Goal: Task Accomplishment & Management: Manage account settings

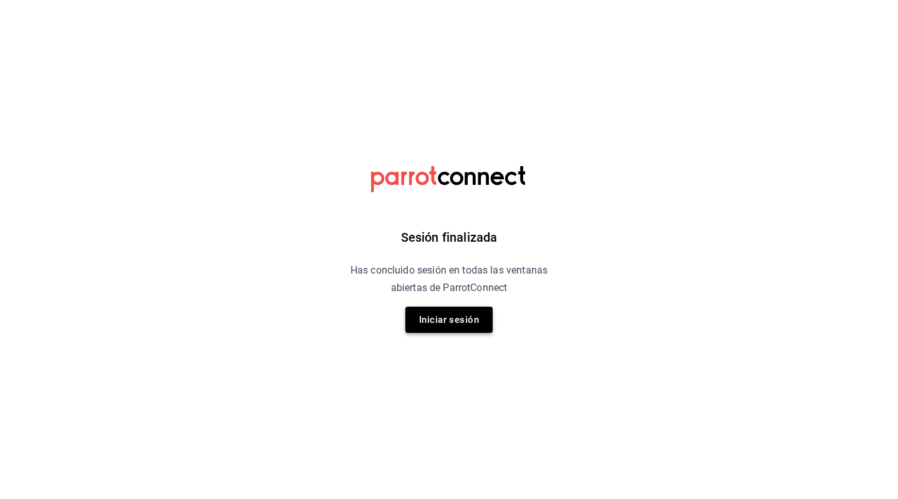
click at [457, 311] on button "Iniciar sesión" at bounding box center [449, 319] width 87 height 26
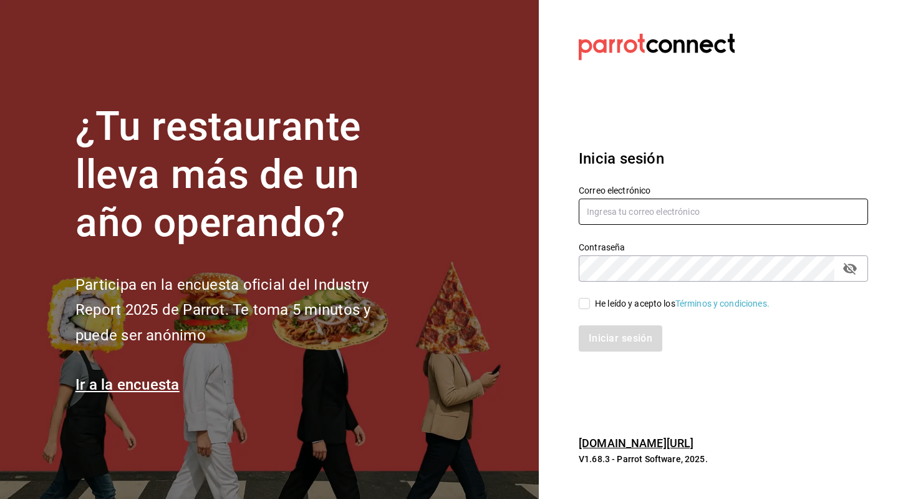
click at [682, 214] on input "text" at bounding box center [724, 211] width 290 height 26
type input "[EMAIL_ADDRESS][DOMAIN_NAME]"
click at [587, 308] on input "He leído y acepto los Términos y condiciones." at bounding box center [584, 303] width 11 height 11
checkbox input "true"
click at [609, 329] on button "Iniciar sesión" at bounding box center [621, 338] width 85 height 26
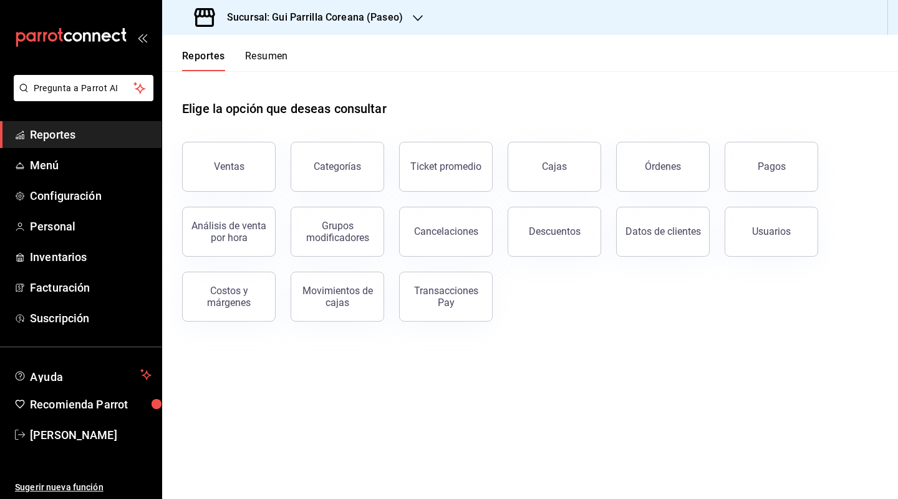
click at [309, 23] on h3 "Sucursal: Gui Parrilla Coreana (Paseo)" at bounding box center [310, 17] width 186 height 15
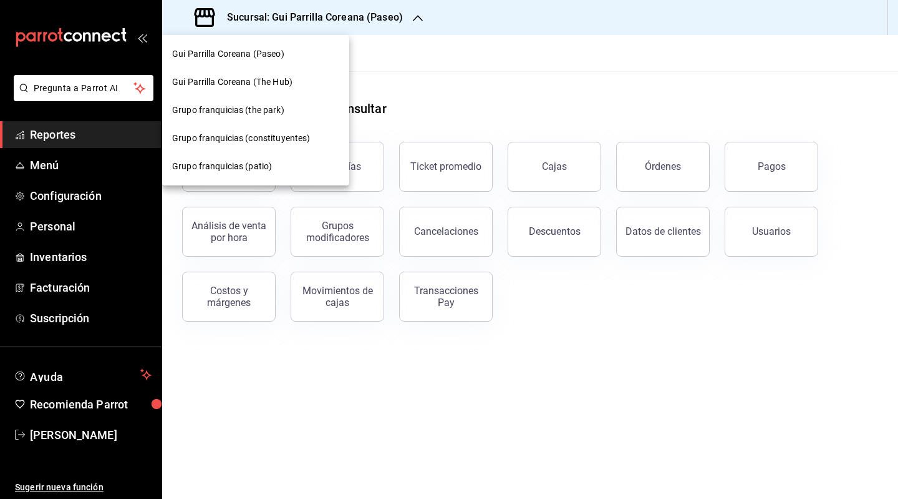
click at [288, 90] on div "Gui Parrilla Coreana (The Hub)" at bounding box center [255, 82] width 187 height 28
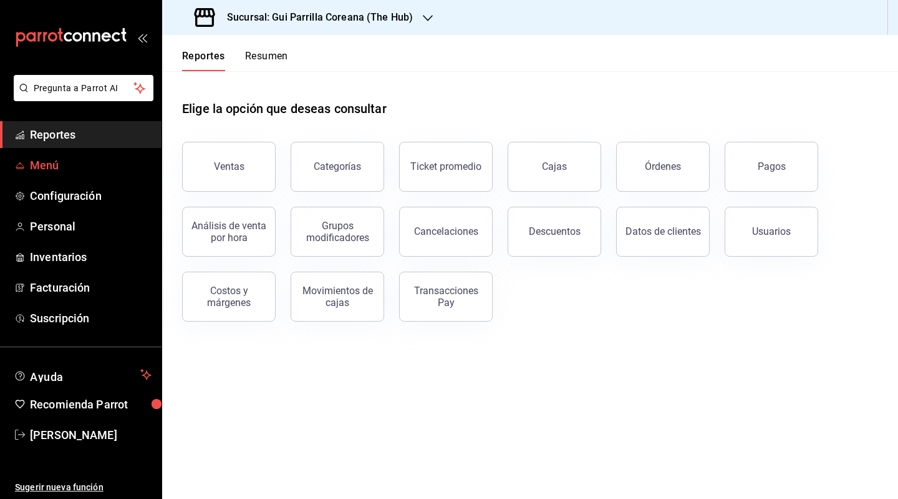
click at [59, 167] on span "Menú" at bounding box center [91, 165] width 122 height 17
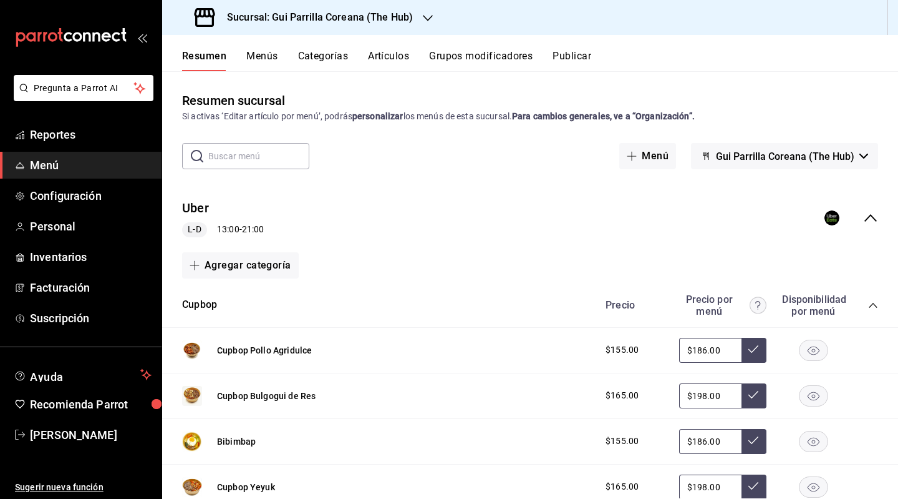
click at [827, 216] on rect "collapse-menu-row" at bounding box center [832, 218] width 11 height 11
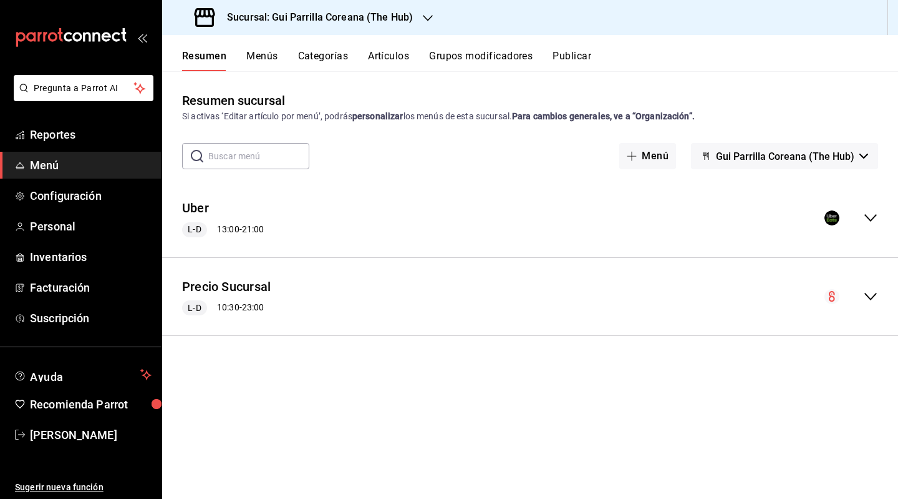
click at [865, 215] on icon "collapse-menu-row" at bounding box center [871, 217] width 12 height 7
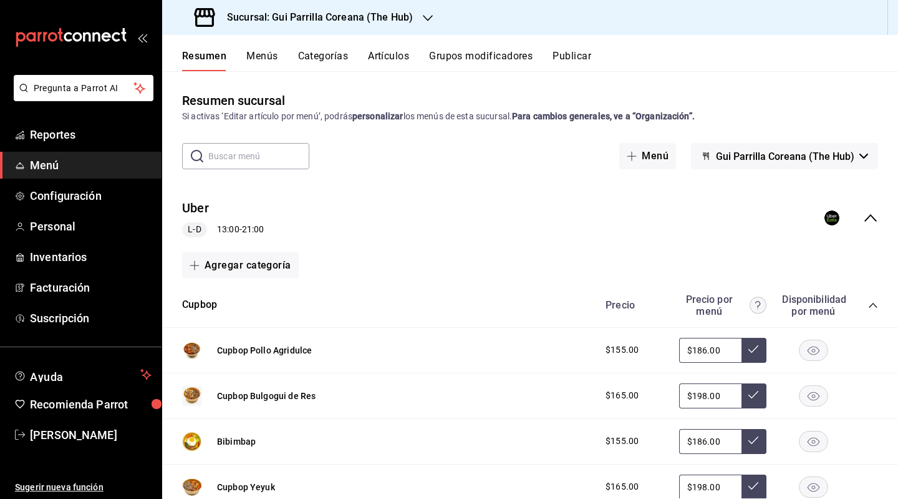
click at [865, 215] on icon "collapse-menu-row" at bounding box center [871, 217] width 15 height 15
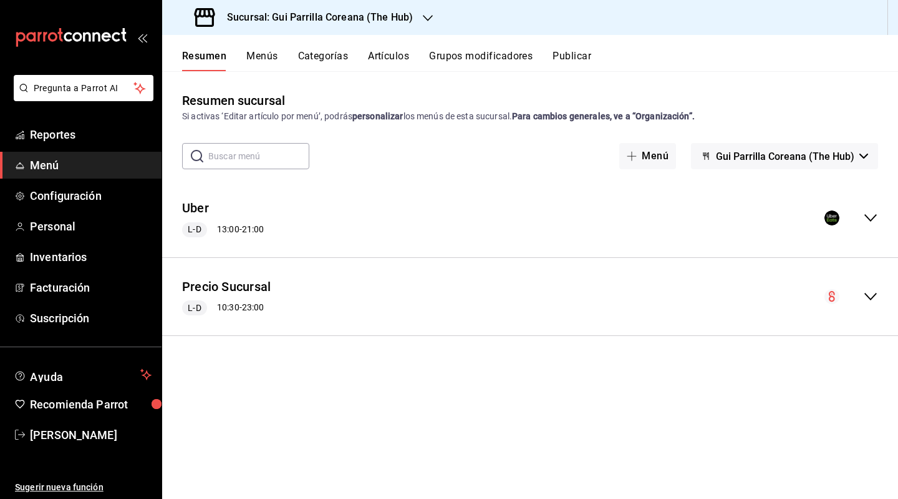
click at [875, 298] on icon "collapse-menu-row" at bounding box center [871, 296] width 15 height 15
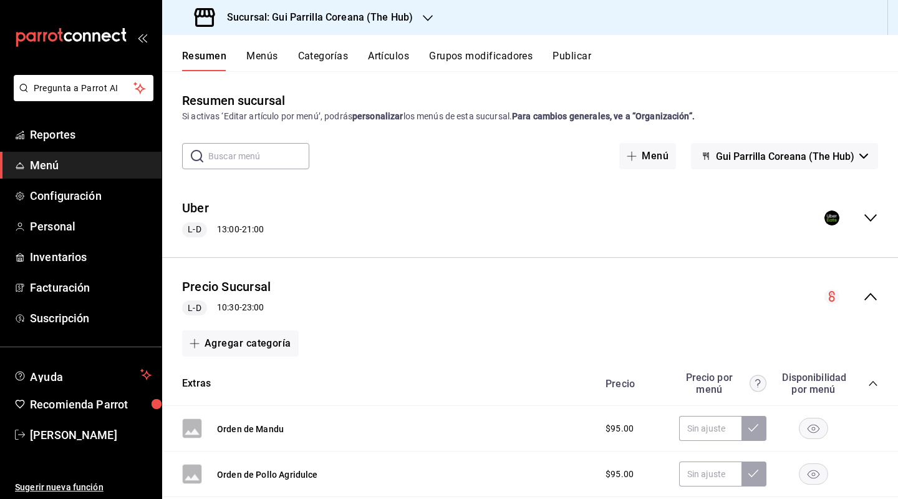
click at [826, 298] on circle "collapse-menu-row" at bounding box center [832, 296] width 15 height 15
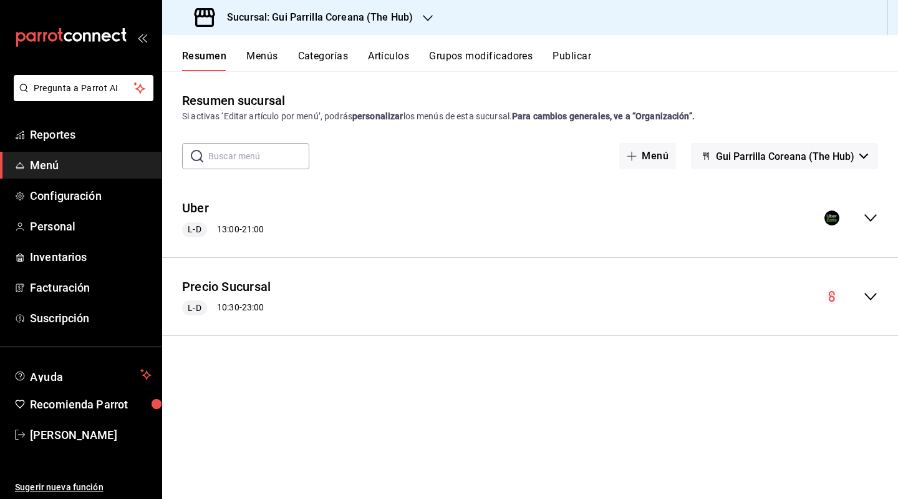
click at [879, 213] on div "Uber L-D 13:00 - 21:00" at bounding box center [530, 218] width 736 height 58
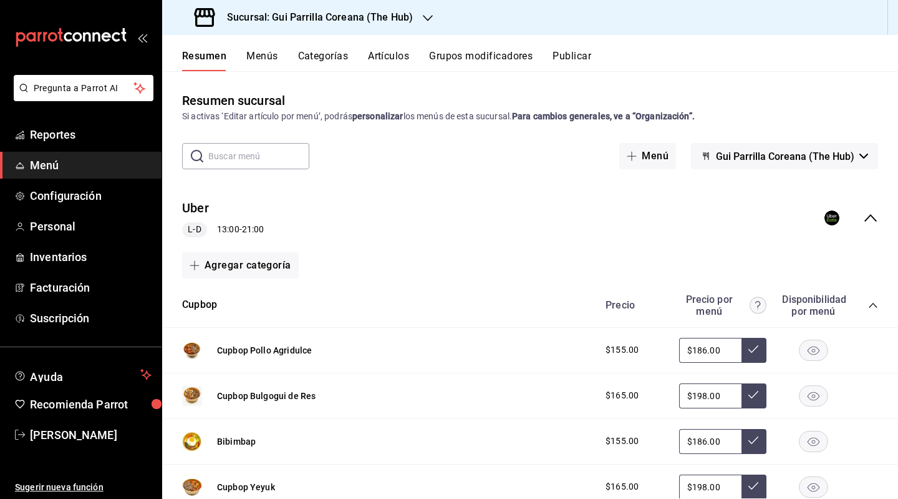
click at [197, 225] on span "L-D" at bounding box center [194, 229] width 23 height 13
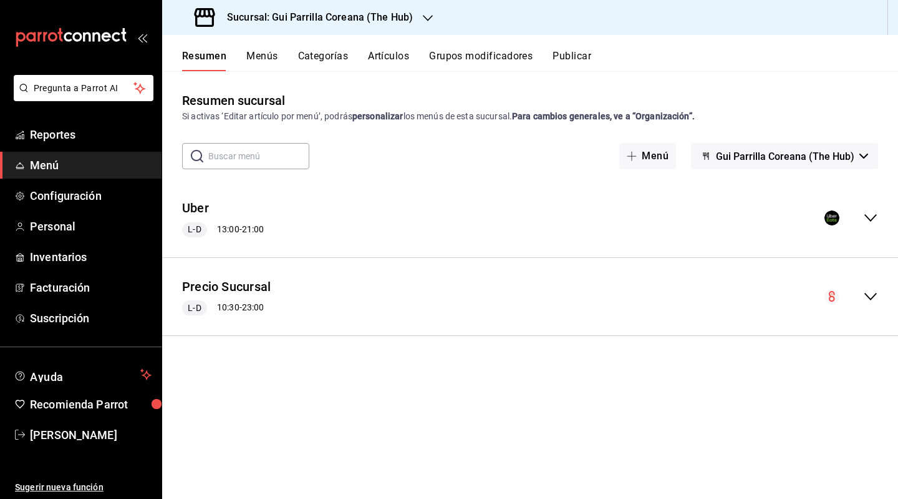
click at [197, 225] on span "L-D" at bounding box center [194, 229] width 23 height 13
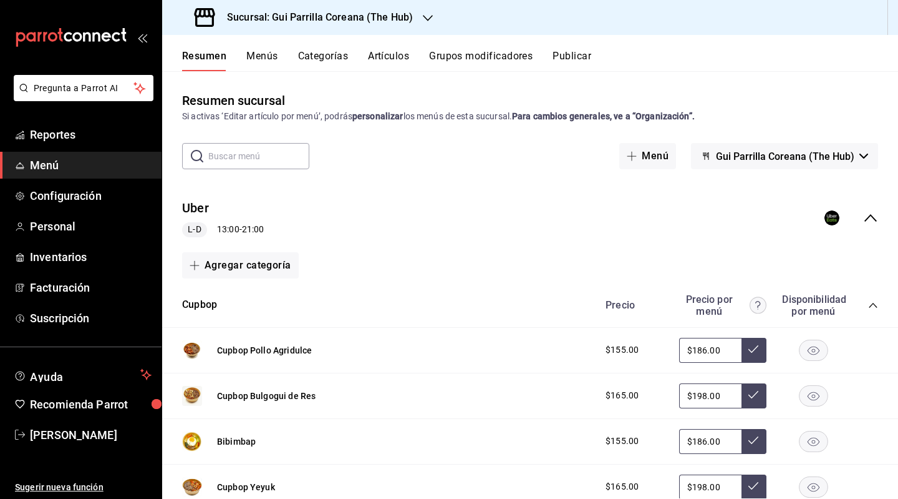
click at [860, 155] on icon "button" at bounding box center [864, 155] width 9 height 5
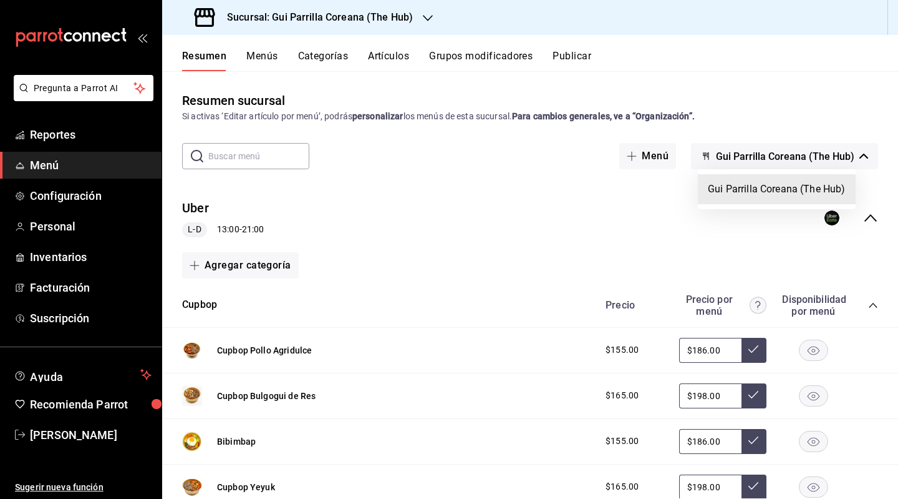
click at [866, 221] on div at bounding box center [449, 249] width 898 height 499
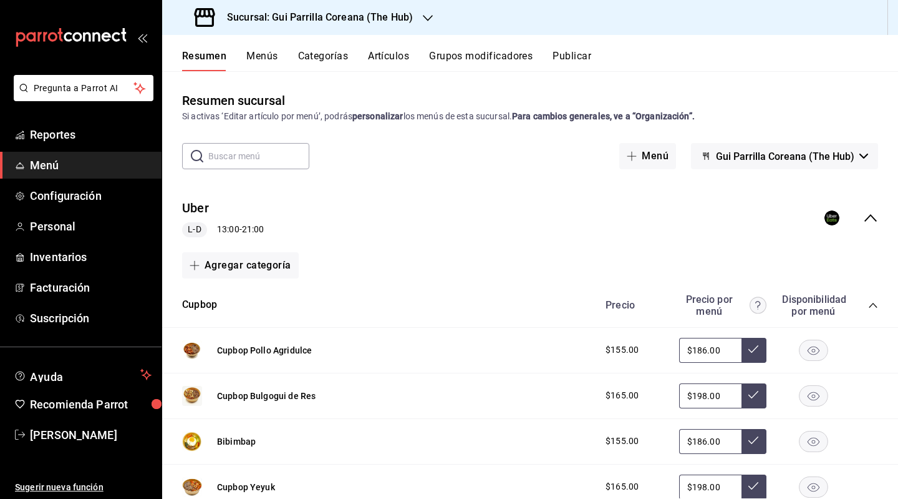
click at [866, 221] on icon "collapse-menu-row" at bounding box center [871, 217] width 15 height 15
drag, startPoint x: 866, startPoint y: 221, endPoint x: 167, endPoint y: 251, distance: 699.5
click at [657, 223] on div "Uber L-D 13:00 - 21:00" at bounding box center [530, 218] width 736 height 58
click at [196, 226] on span "L-D" at bounding box center [194, 229] width 23 height 13
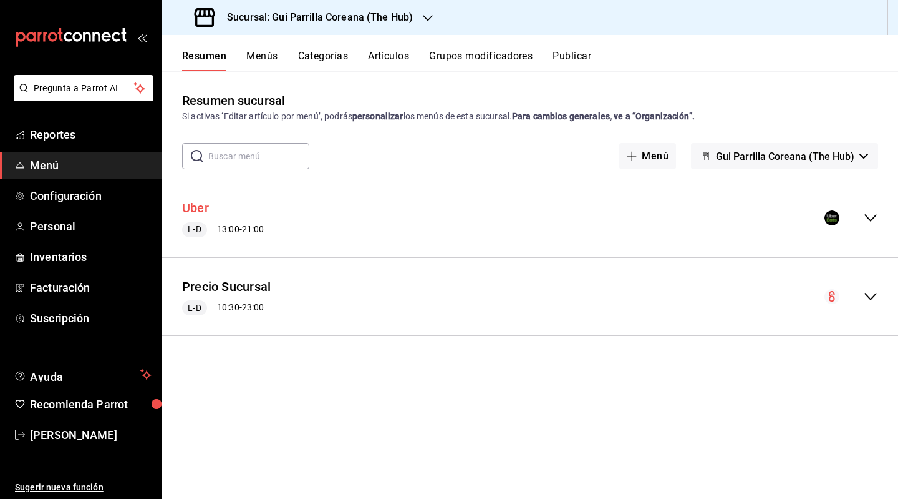
click at [198, 205] on button "Uber" at bounding box center [195, 208] width 27 height 18
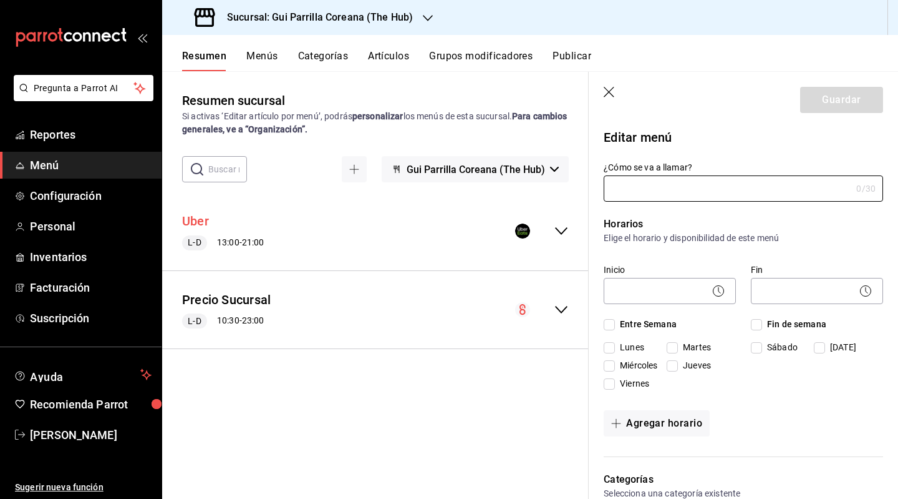
type input "Uber"
checkbox input "true"
type input "01701279343597"
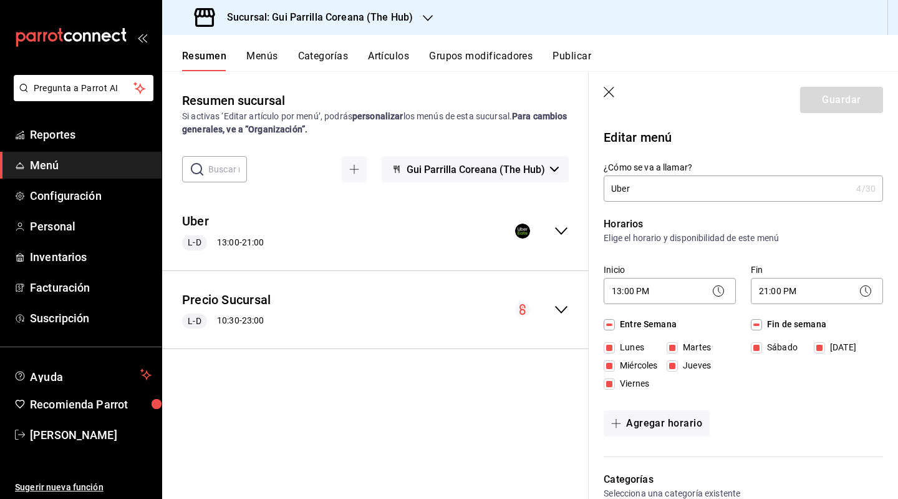
click at [819, 345] on input "Domingo" at bounding box center [819, 347] width 11 height 11
checkbox input "false"
click at [820, 291] on body "Pregunta a Parrot AI Reportes Menú Configuración Personal Inventarios Facturaci…" at bounding box center [449, 249] width 898 height 499
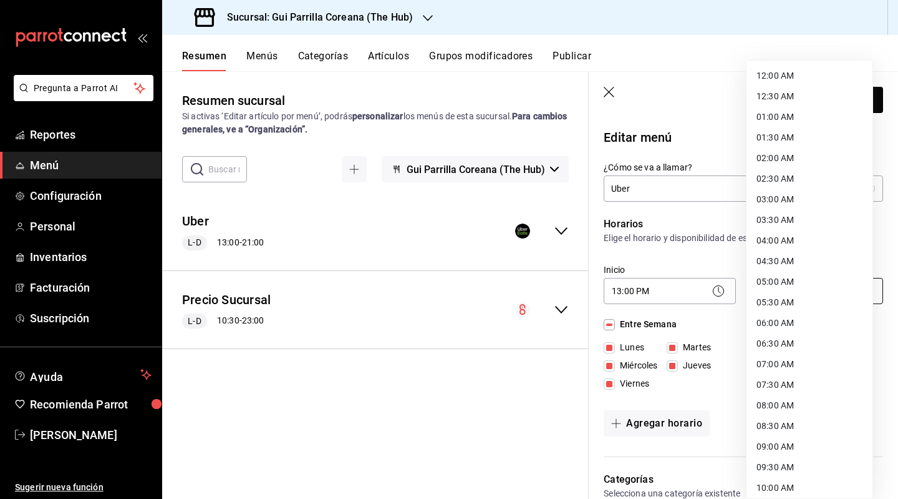
scroll to position [581, 0]
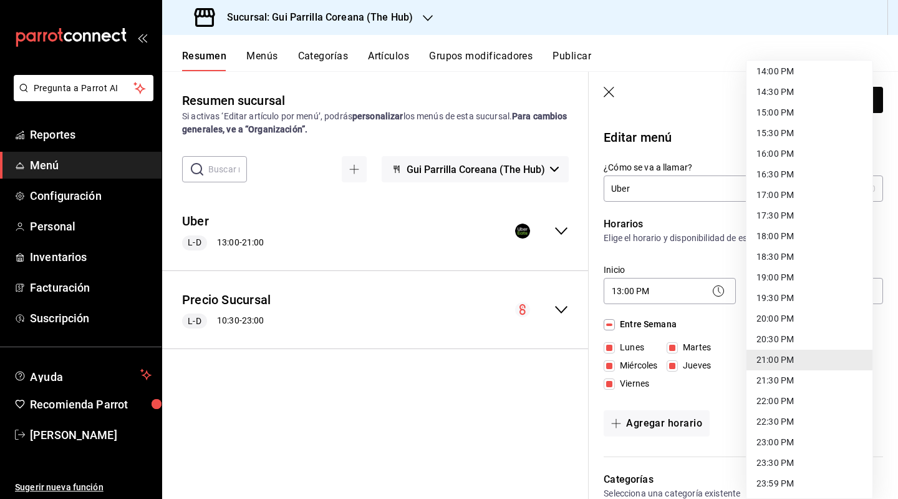
click at [792, 342] on li "20:30 PM" at bounding box center [810, 339] width 126 height 21
type input "20:30"
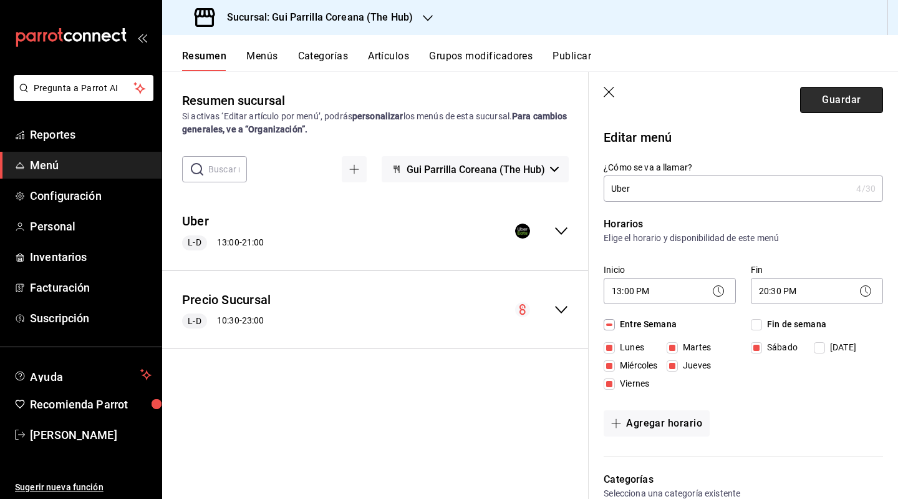
click at [830, 99] on button "Guardar" at bounding box center [842, 100] width 83 height 26
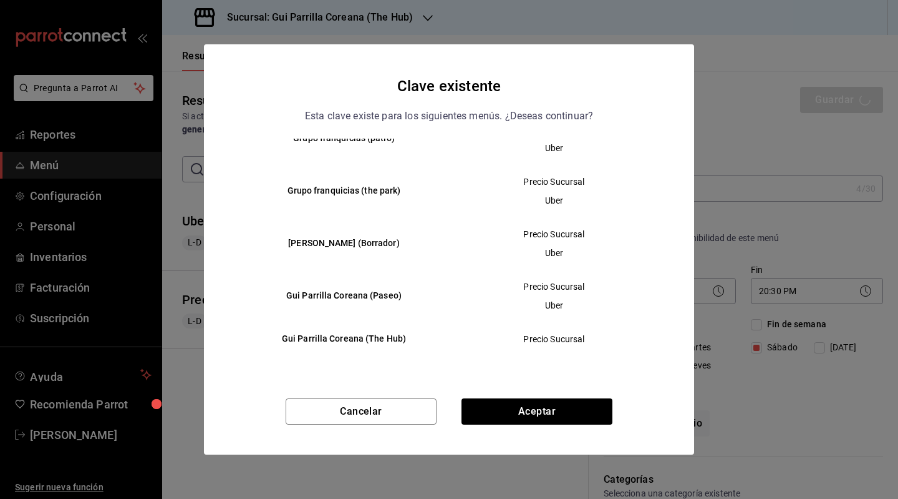
scroll to position [0, 0]
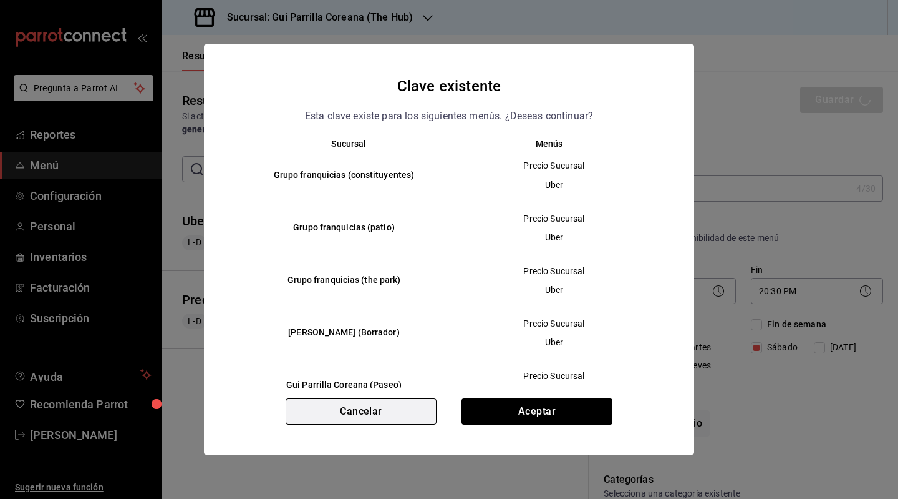
click at [338, 405] on button "Cancelar" at bounding box center [361, 411] width 151 height 26
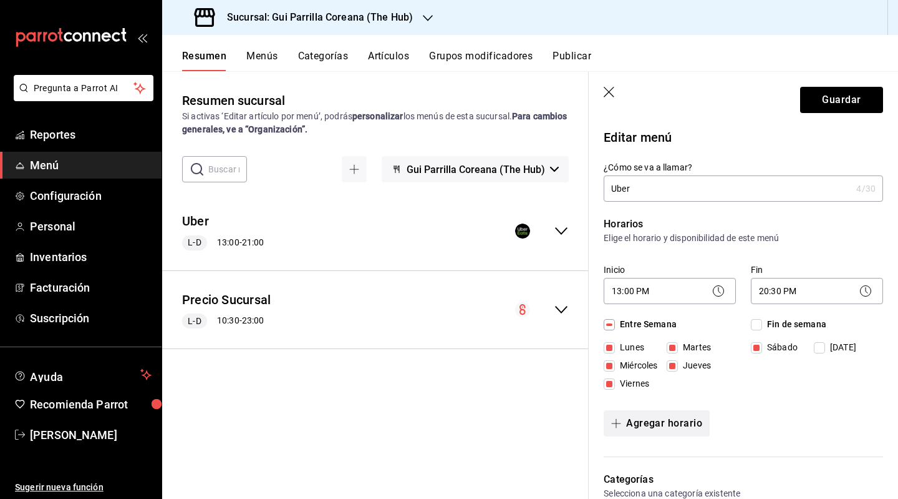
click at [663, 423] on button "Agregar horario" at bounding box center [657, 423] width 106 height 26
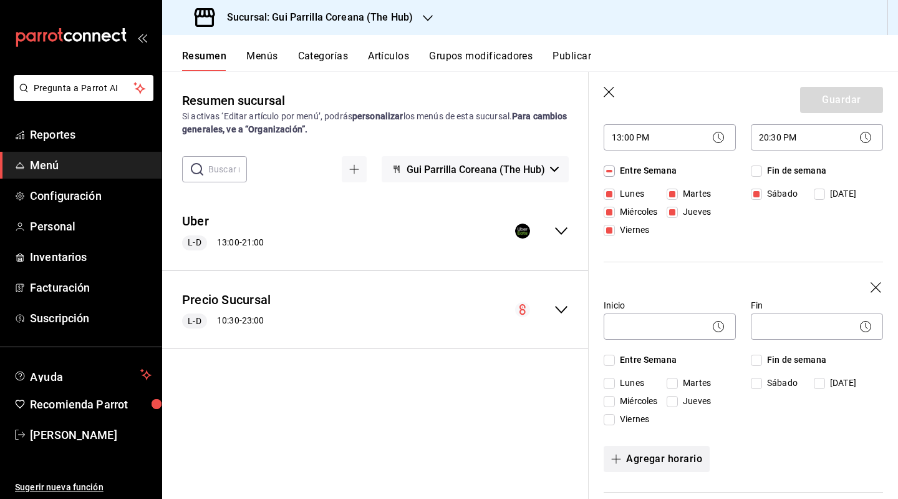
scroll to position [158, 0]
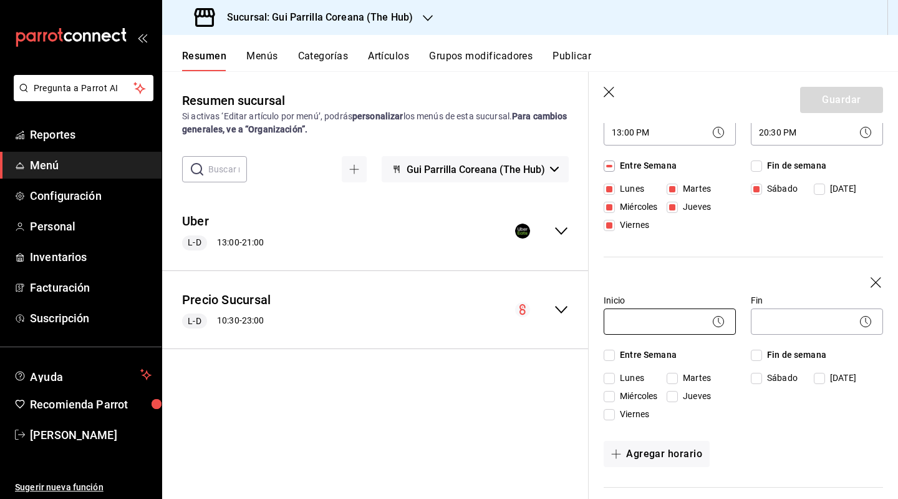
click at [675, 324] on body "Pregunta a Parrot AI Reportes Menú Configuración Personal Inventarios Facturaci…" at bounding box center [449, 249] width 898 height 499
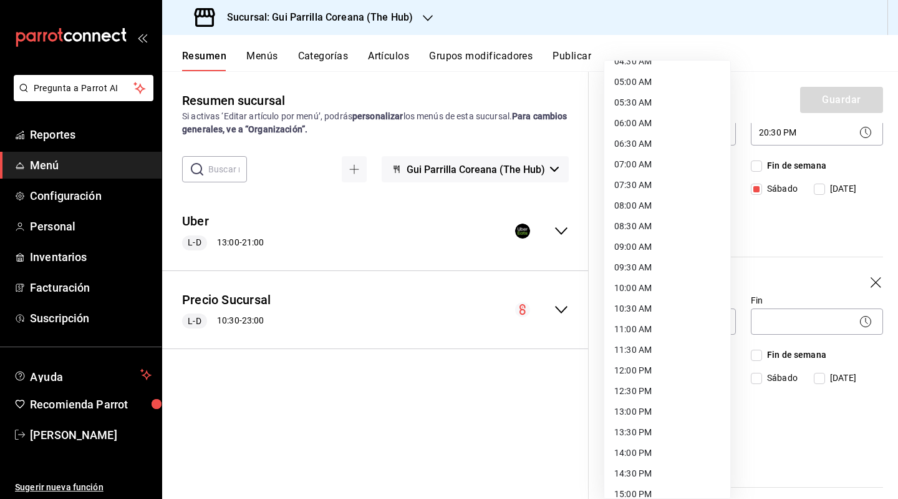
scroll to position [213, 0]
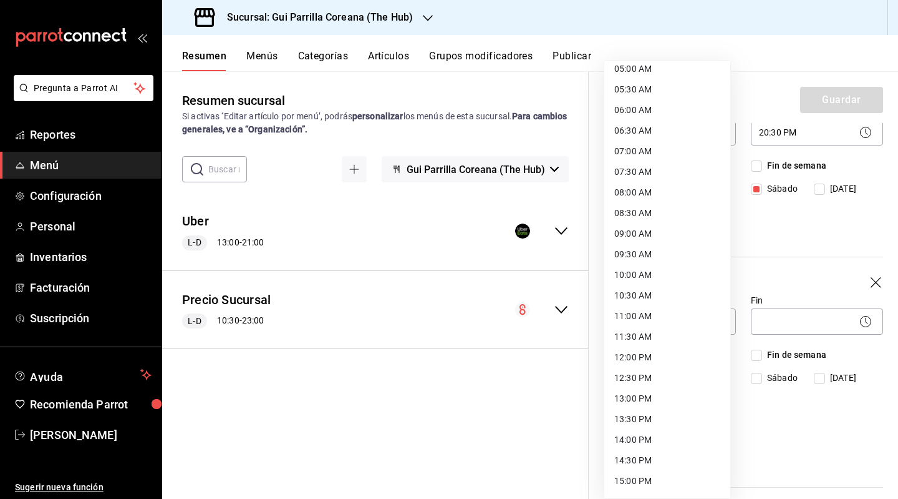
click at [641, 395] on li "13:00 PM" at bounding box center [668, 398] width 126 height 21
type input "13:00"
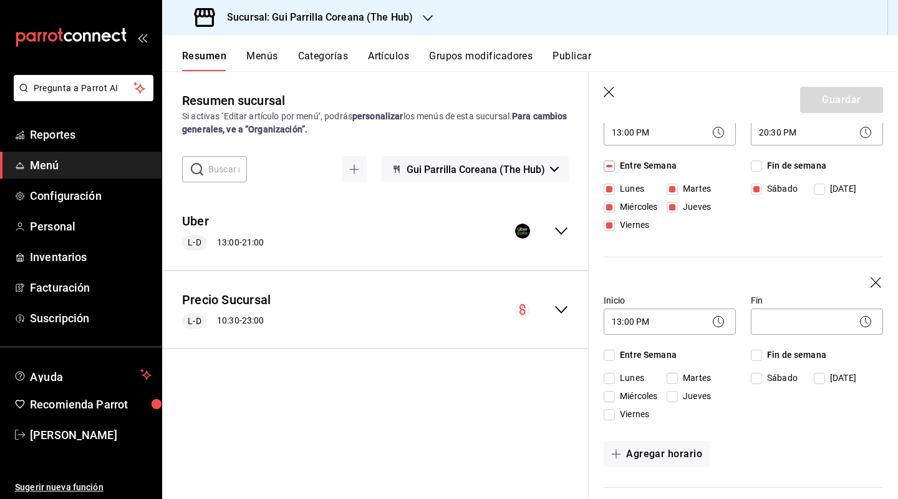
click at [816, 381] on input "Domingo" at bounding box center [819, 377] width 11 height 11
checkbox input "true"
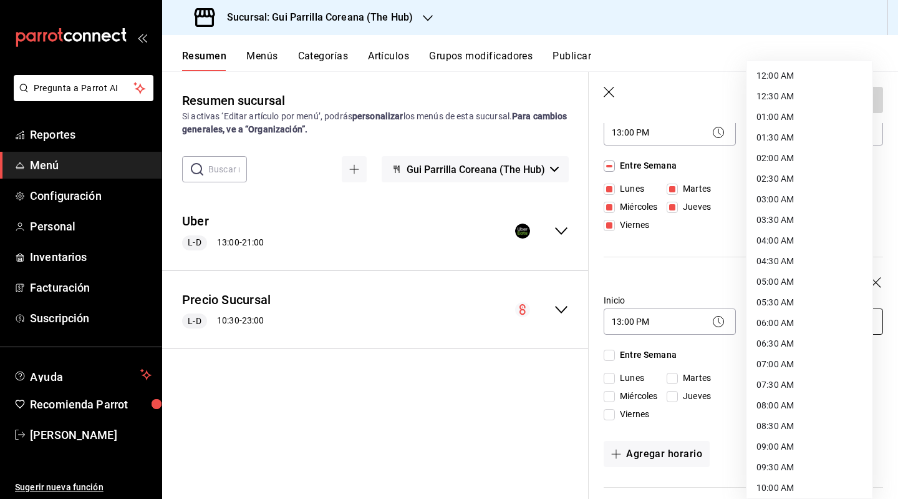
click at [810, 315] on body "Pregunta a Parrot AI Reportes Menú Configuración Personal Inventarios Facturaci…" at bounding box center [449, 249] width 898 height 499
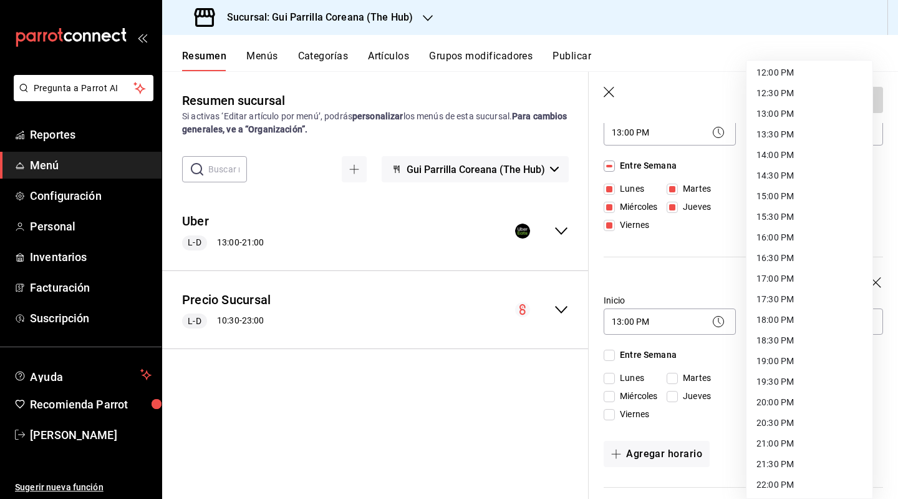
scroll to position [508, 0]
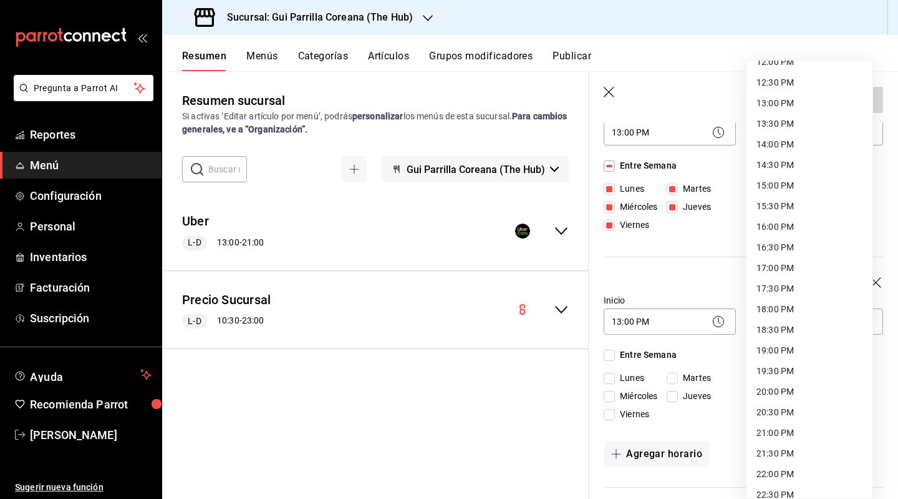
click at [798, 354] on li "19:00 PM" at bounding box center [810, 350] width 126 height 21
type input "19:00"
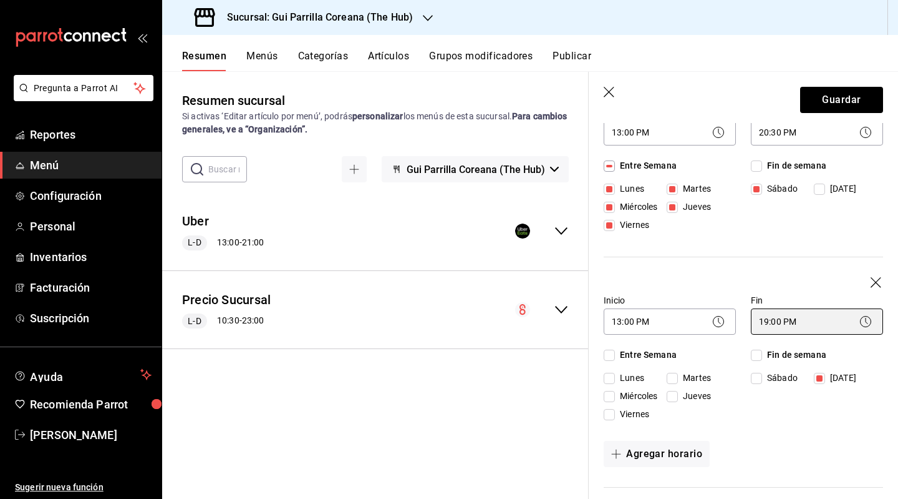
scroll to position [0, 0]
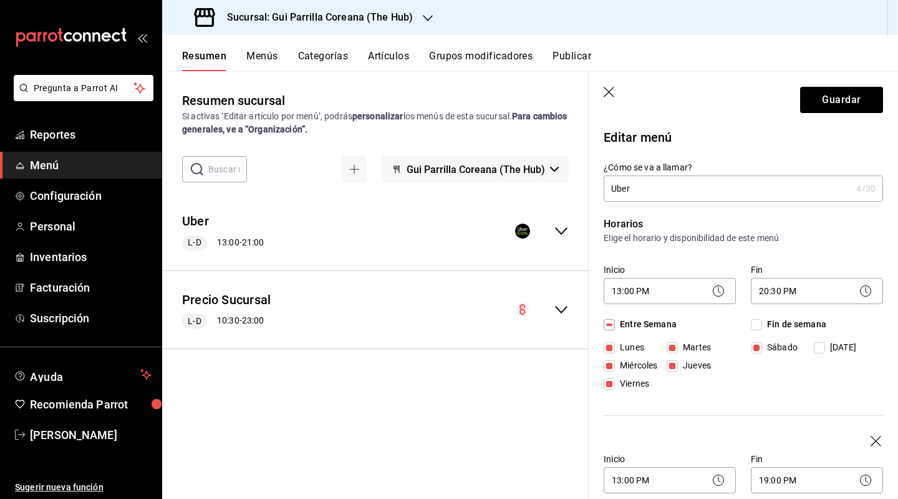
click at [562, 233] on icon "collapse-menu-row" at bounding box center [561, 230] width 12 height 7
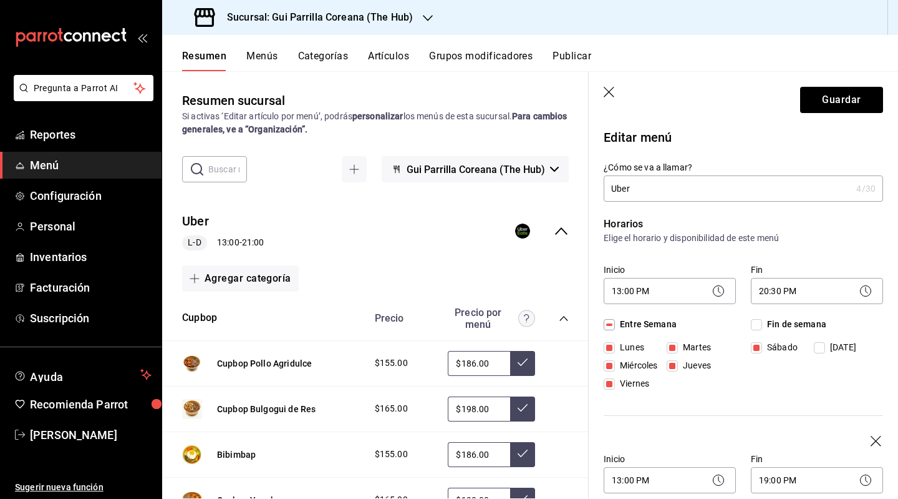
click at [562, 233] on div "Uber L-D 13:00 - 21:00" at bounding box center [375, 231] width 427 height 58
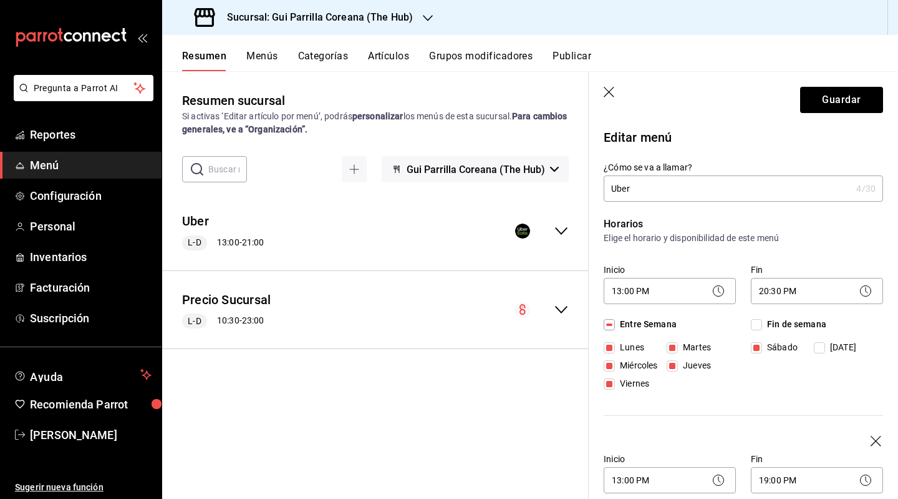
click at [555, 173] on button "Gui Parrilla Coreana (The Hub)" at bounding box center [475, 169] width 187 height 26
click at [555, 173] on div at bounding box center [449, 249] width 898 height 499
click at [834, 107] on button "Guardar" at bounding box center [842, 100] width 83 height 26
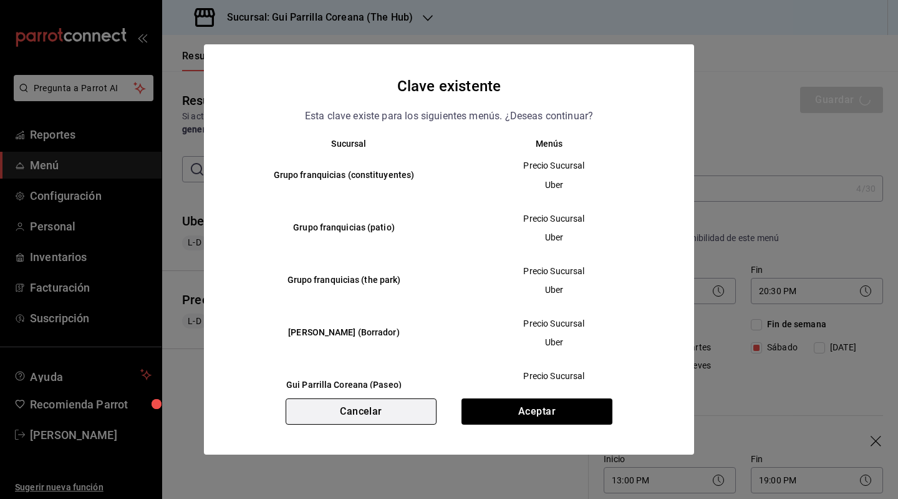
click at [372, 416] on button "Cancelar" at bounding box center [361, 411] width 151 height 26
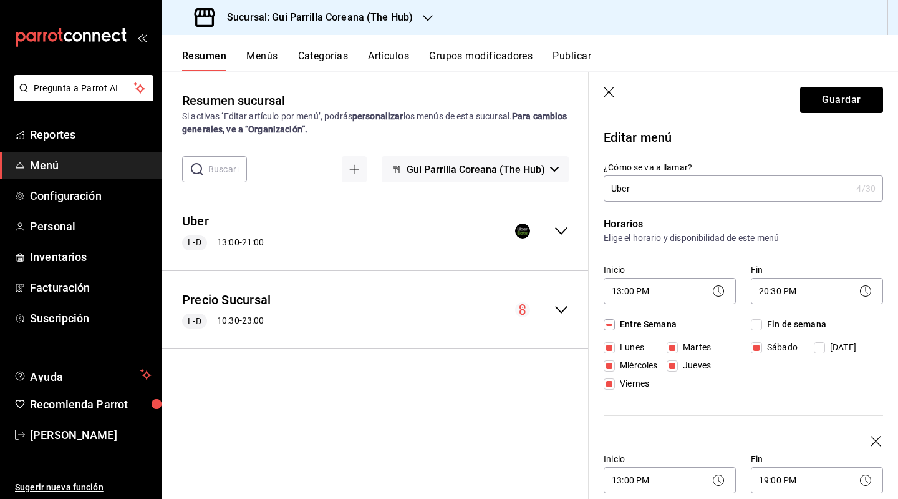
click at [605, 92] on icon "button" at bounding box center [610, 93] width 12 height 12
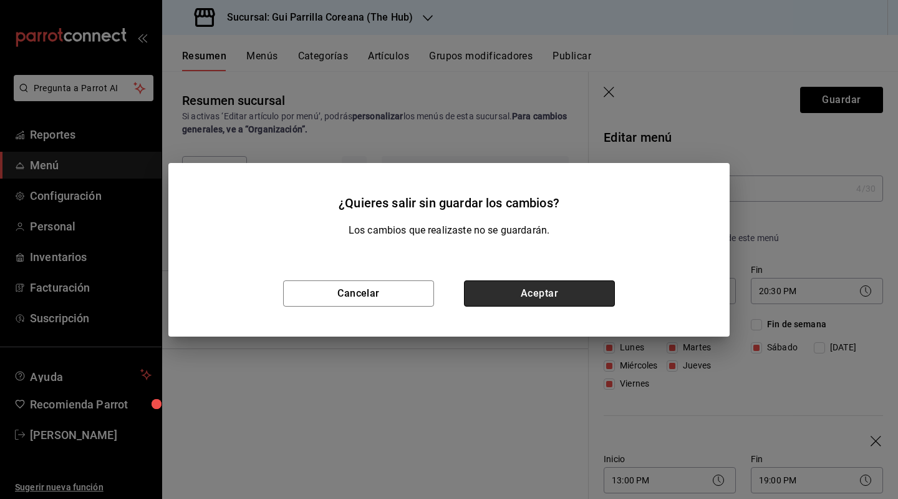
click at [519, 303] on button "Aceptar" at bounding box center [539, 293] width 151 height 26
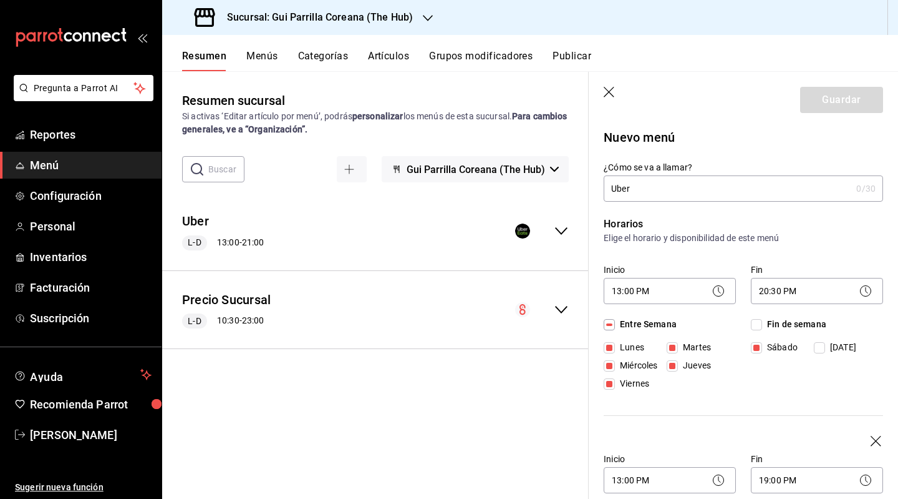
checkbox input "false"
type input "1756258921618"
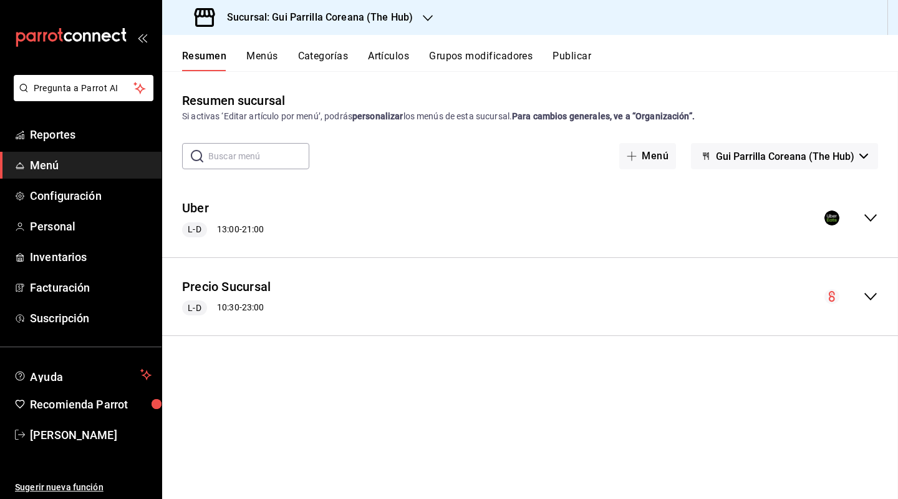
checkbox input "false"
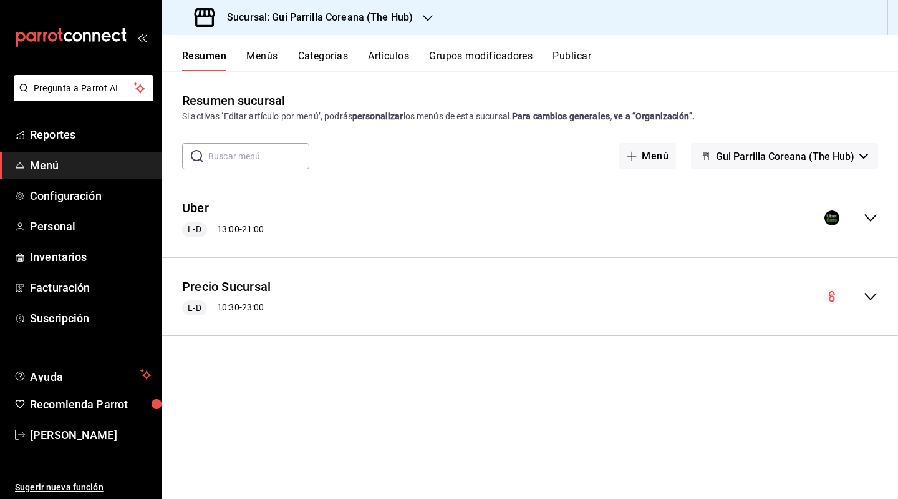
checkbox input "false"
click at [876, 226] on div "Uber L-D 13:00 - 21:00" at bounding box center [530, 218] width 736 height 58
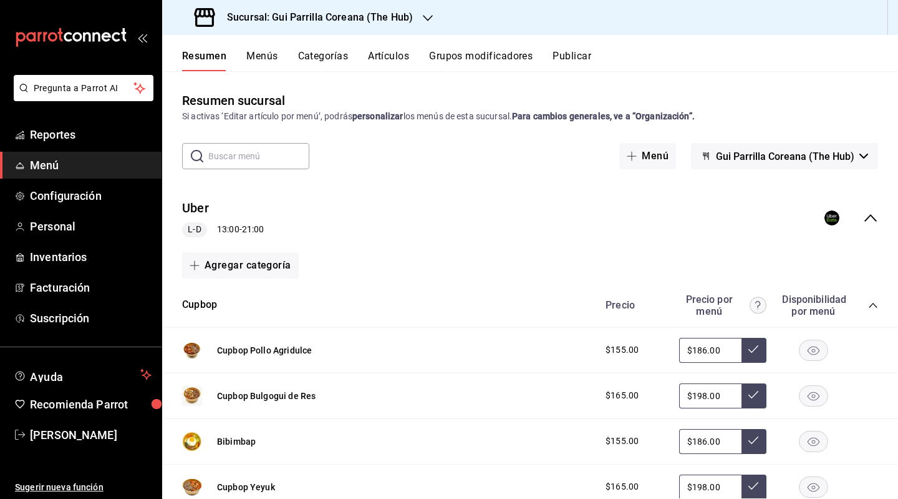
click at [871, 223] on div "Uber L-D 13:00 - 21:00" at bounding box center [530, 218] width 736 height 58
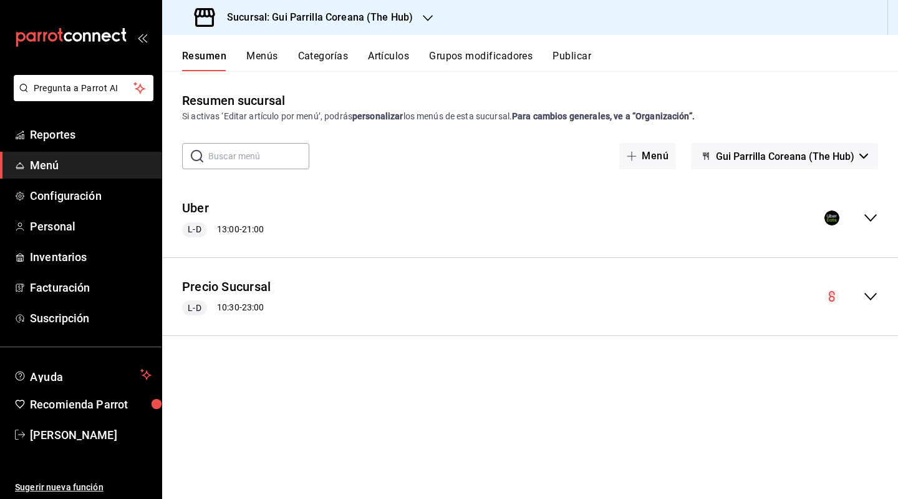
click at [764, 152] on span "Gui Parrilla Coreana (The Hub)" at bounding box center [785, 156] width 139 height 12
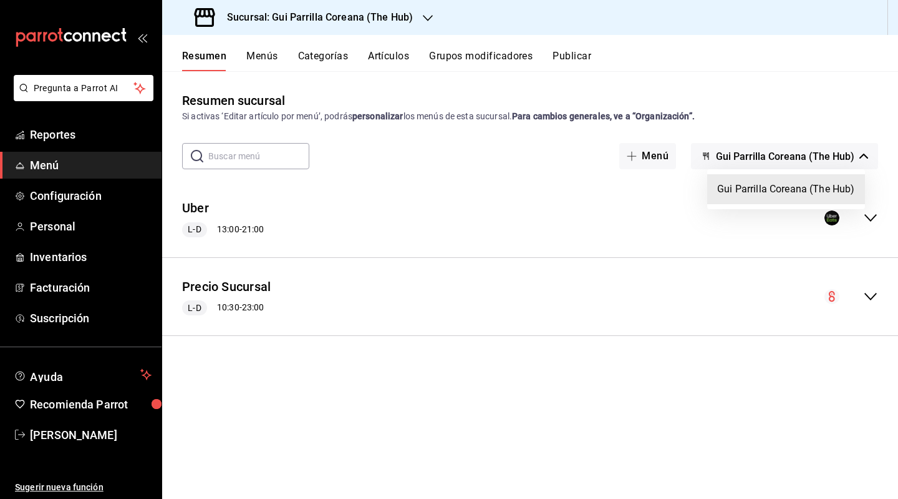
click at [764, 152] on div at bounding box center [449, 249] width 898 height 499
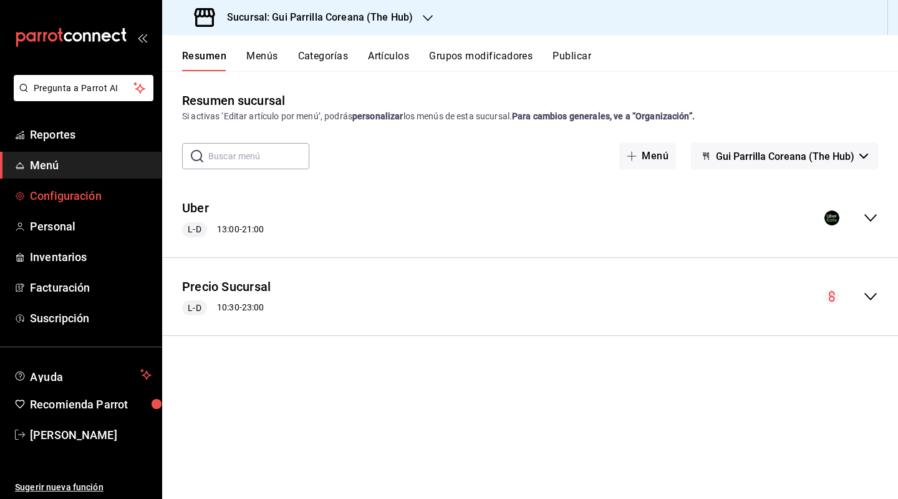
click at [68, 194] on span "Configuración" at bounding box center [91, 195] width 122 height 17
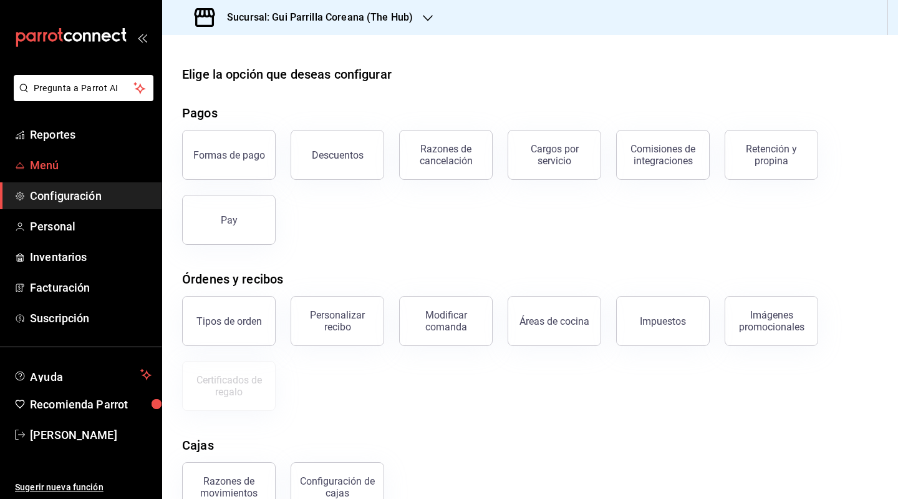
click at [58, 163] on span "Menú" at bounding box center [91, 165] width 122 height 17
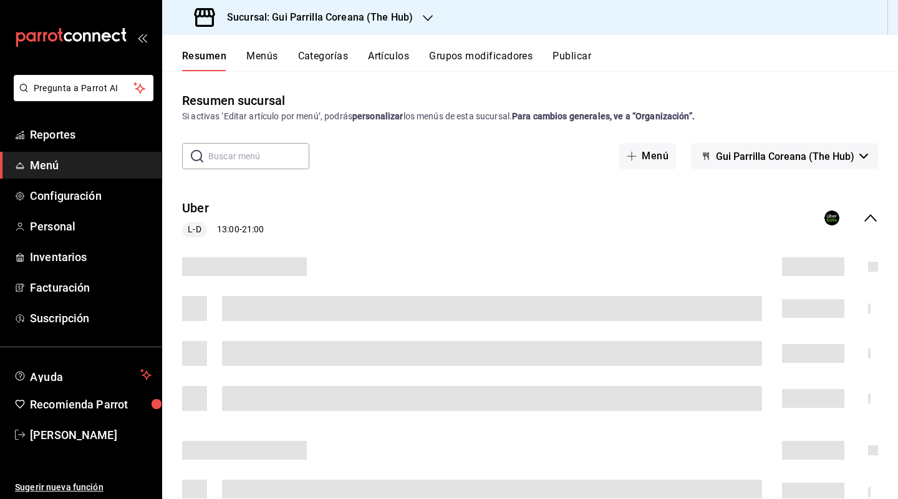
click at [565, 61] on button "Publicar" at bounding box center [572, 60] width 39 height 21
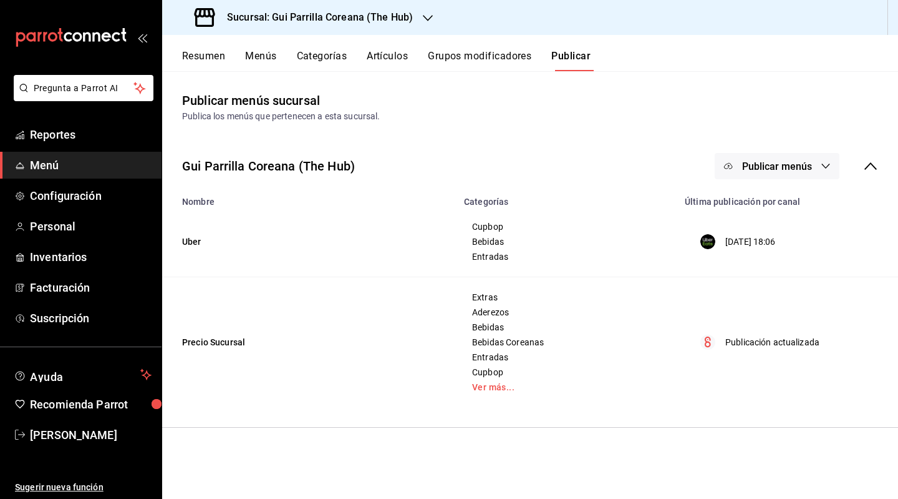
click at [825, 160] on button "Publicar menús" at bounding box center [777, 166] width 125 height 26
click at [772, 209] on span "Uber Eats" at bounding box center [796, 206] width 60 height 13
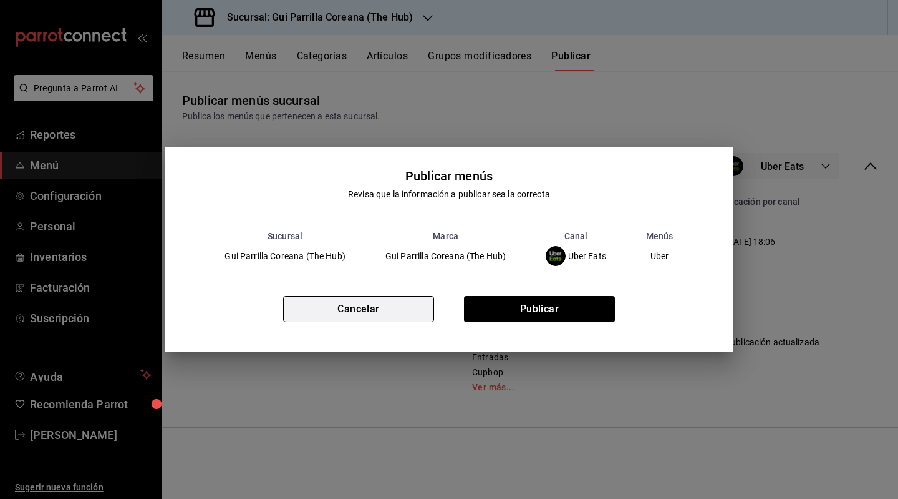
click at [372, 311] on button "Cancelar" at bounding box center [358, 309] width 151 height 26
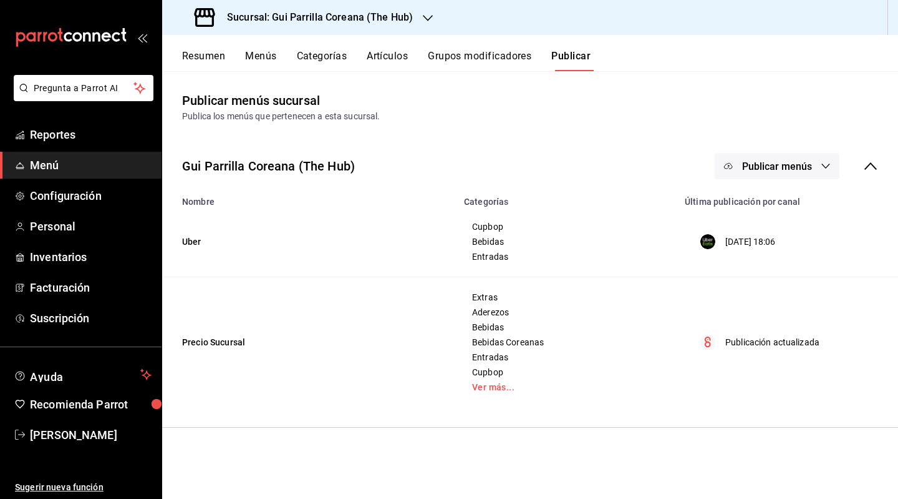
click at [212, 56] on button "Resumen" at bounding box center [203, 60] width 43 height 21
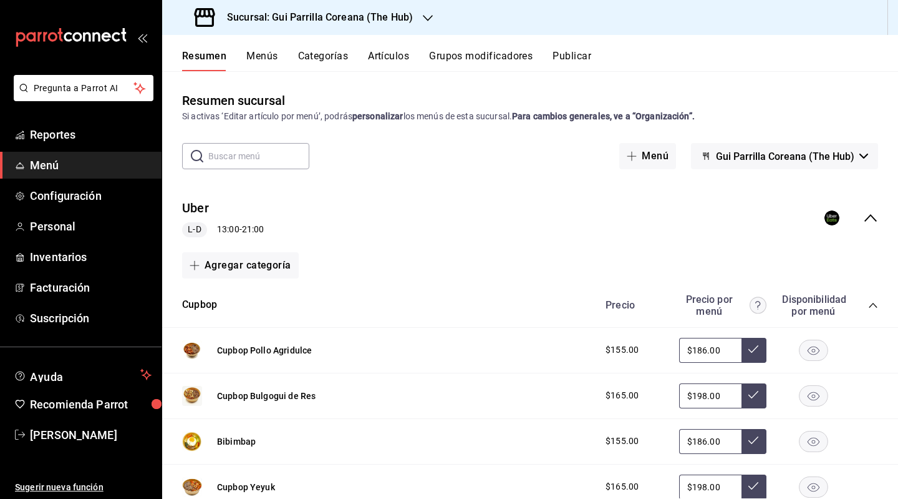
click at [275, 58] on button "Menús" at bounding box center [261, 60] width 31 height 21
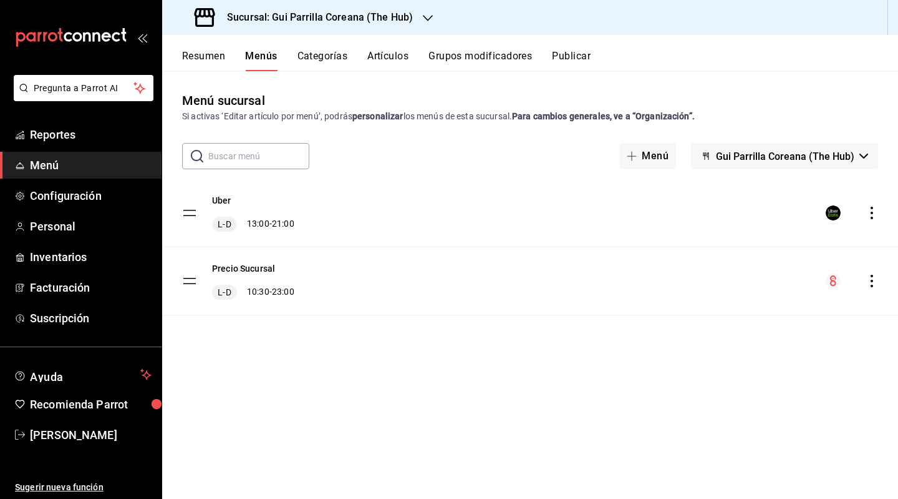
click at [192, 209] on tbody "Uber L-D 13:00 - 21:00 Precio Sucursal L-D 10:30 - 23:00" at bounding box center [530, 247] width 736 height 136
click at [226, 202] on button "Uber" at bounding box center [221, 200] width 19 height 12
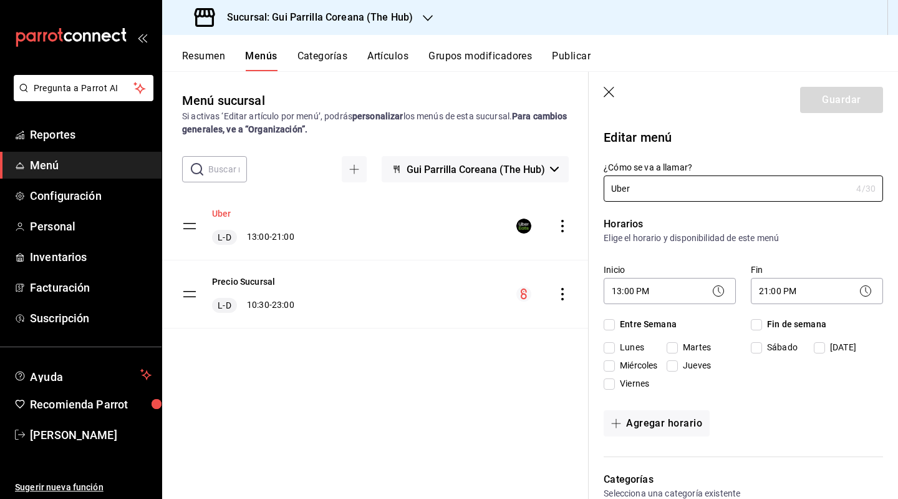
checkbox input "true"
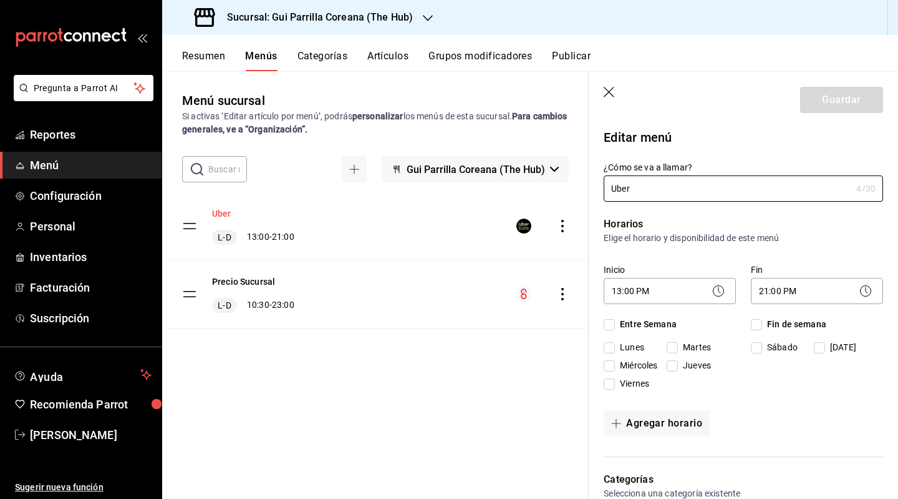
checkbox input "true"
